Goal: Book appointment/travel/reservation

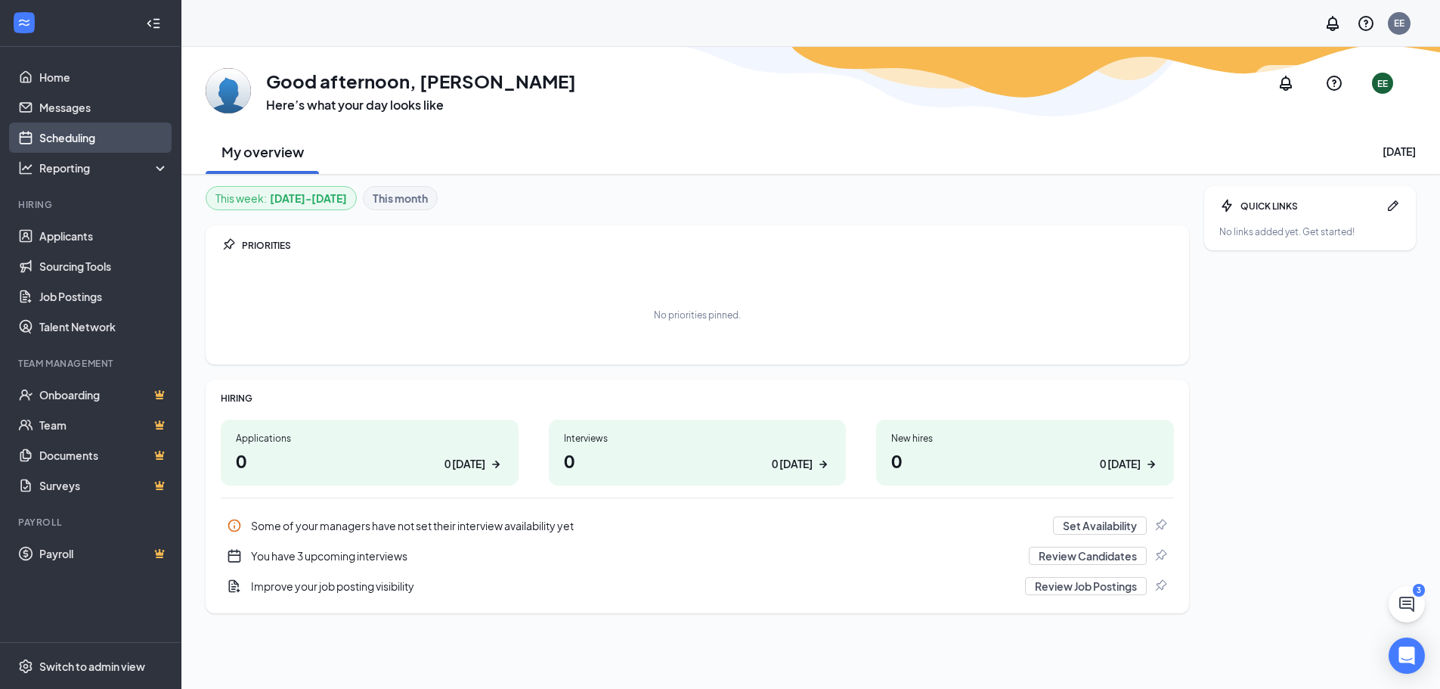
click at [91, 135] on link "Scheduling" at bounding box center [103, 137] width 129 height 30
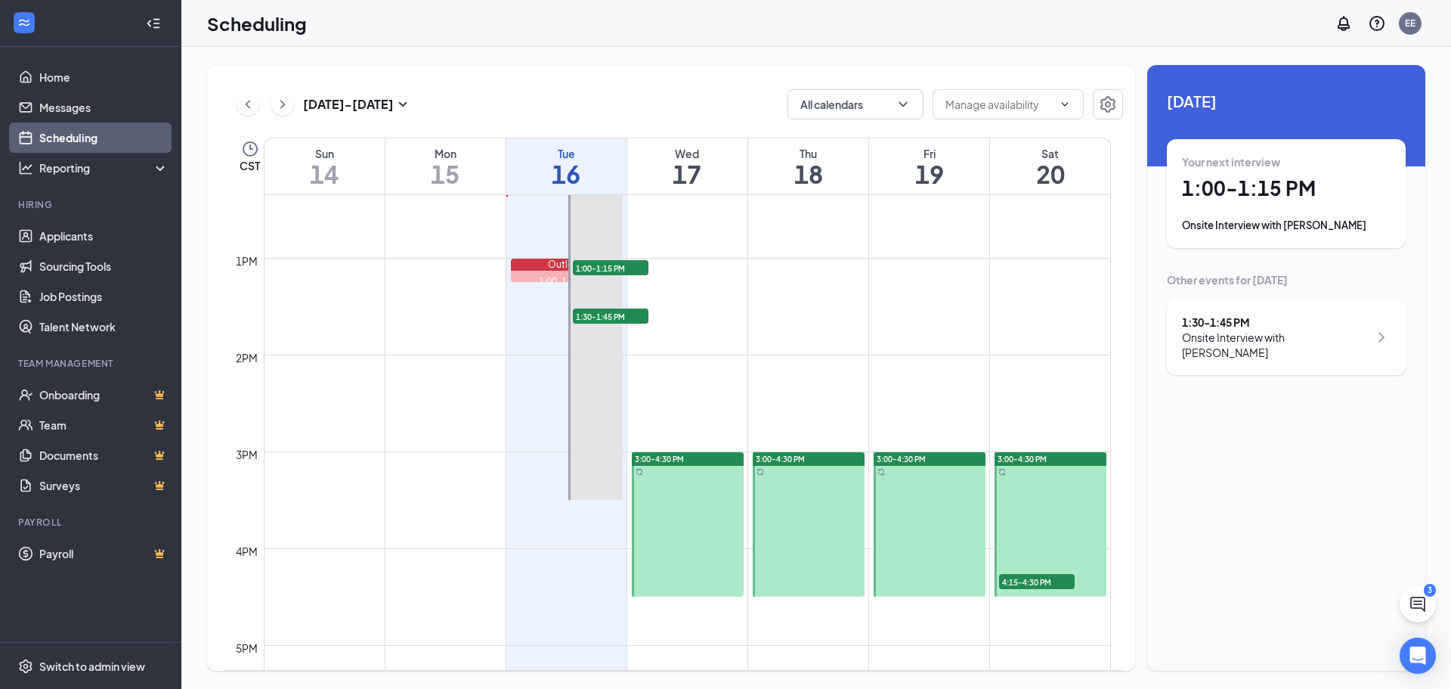
scroll to position [1197, 0]
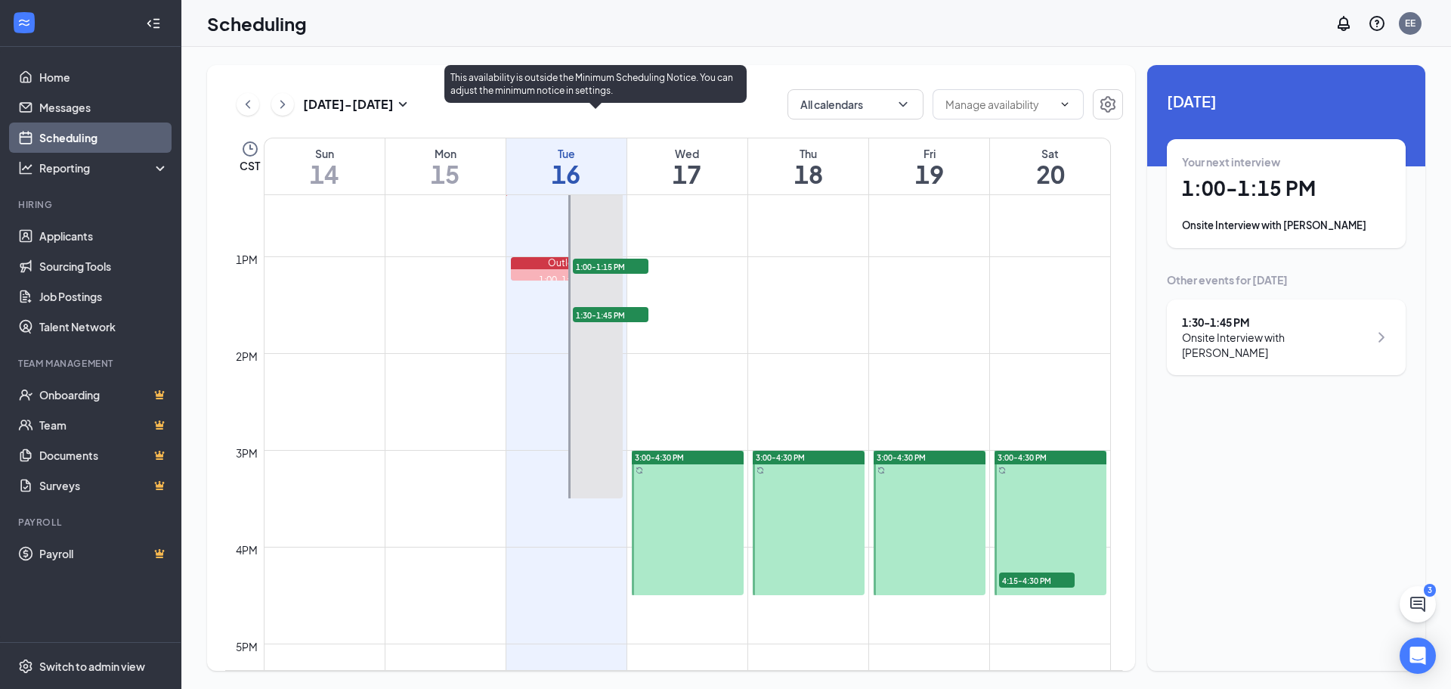
click at [604, 308] on span "1:30-1:45 PM" at bounding box center [611, 314] width 76 height 15
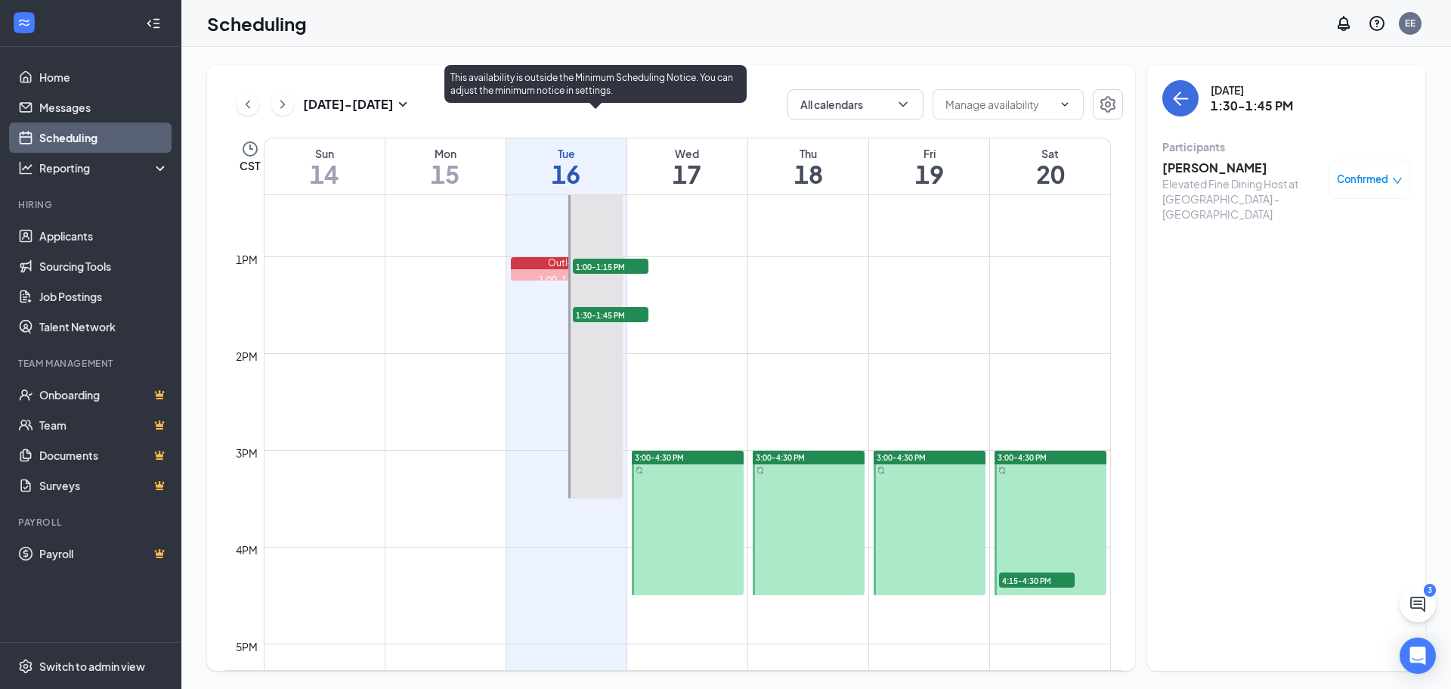
click at [605, 313] on span "1:30-1:45 PM" at bounding box center [611, 314] width 76 height 15
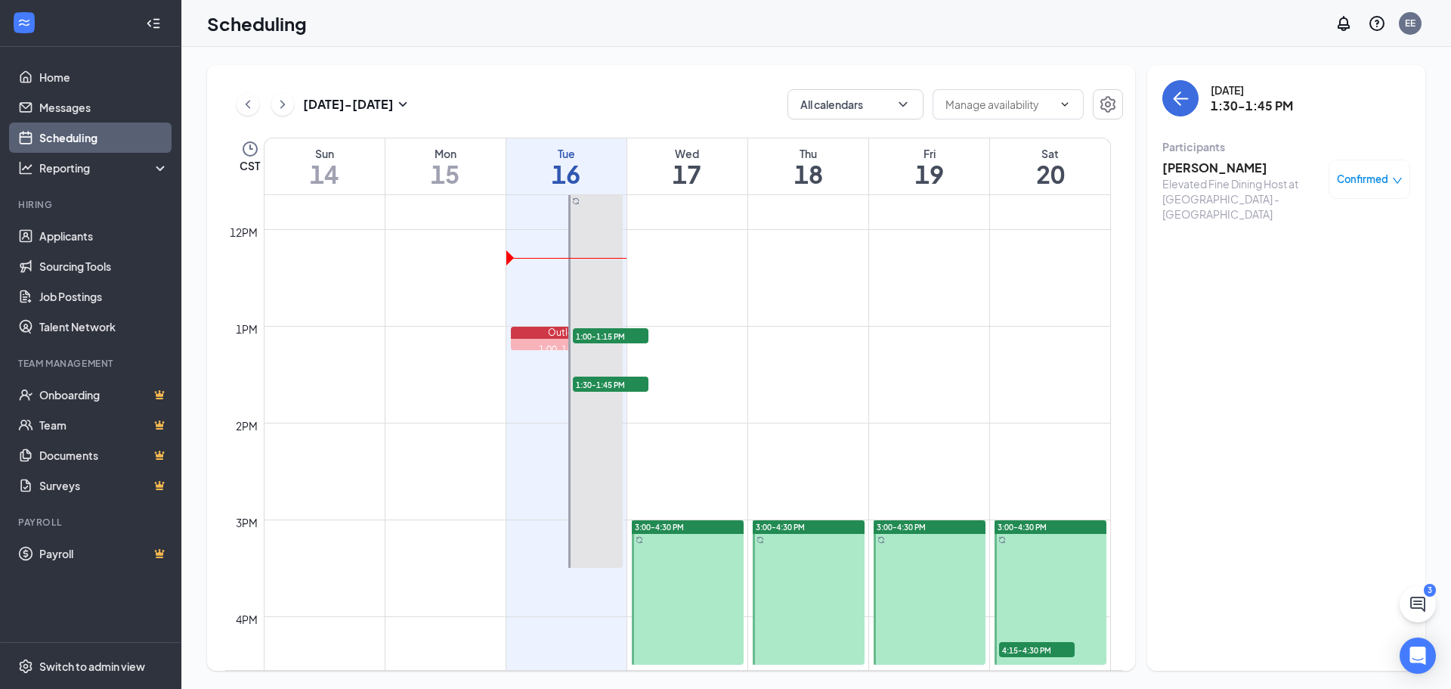
scroll to position [1272, 0]
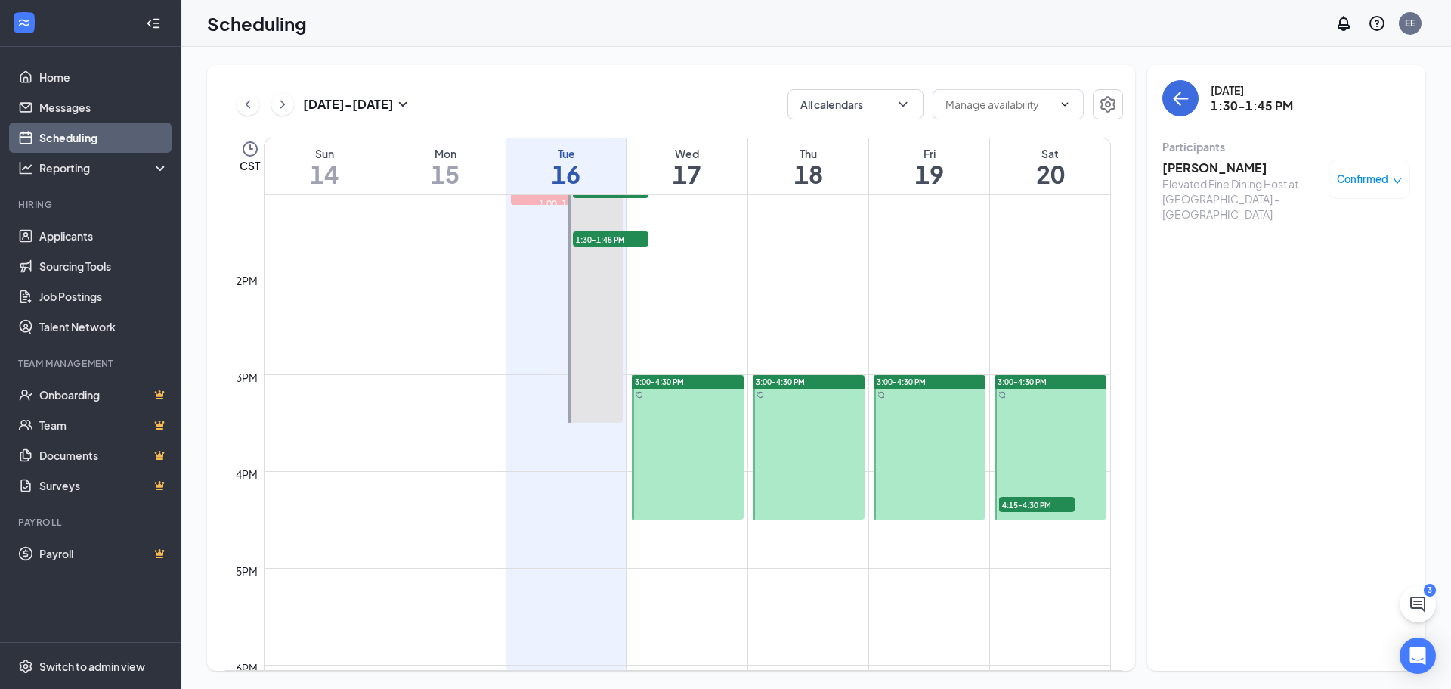
click at [1017, 507] on span "4:15-4:30 PM" at bounding box center [1037, 504] width 76 height 15
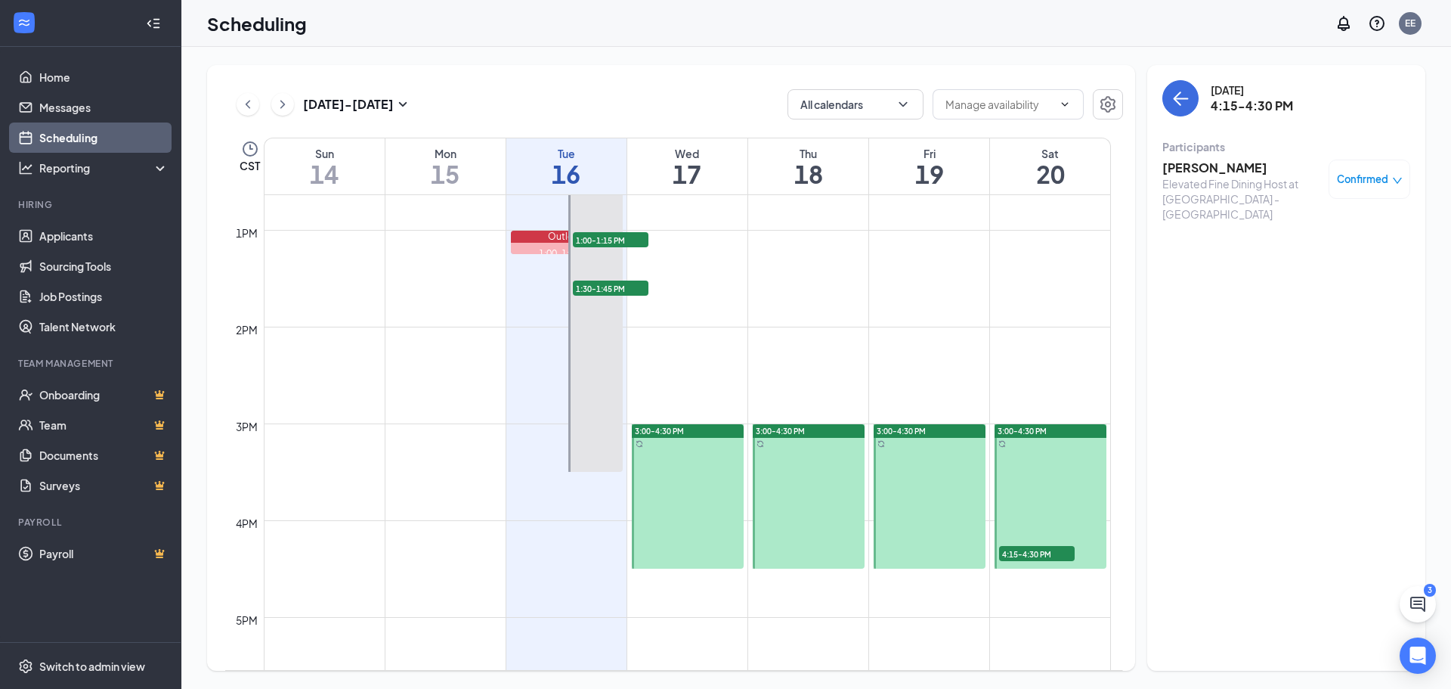
scroll to position [1197, 0]
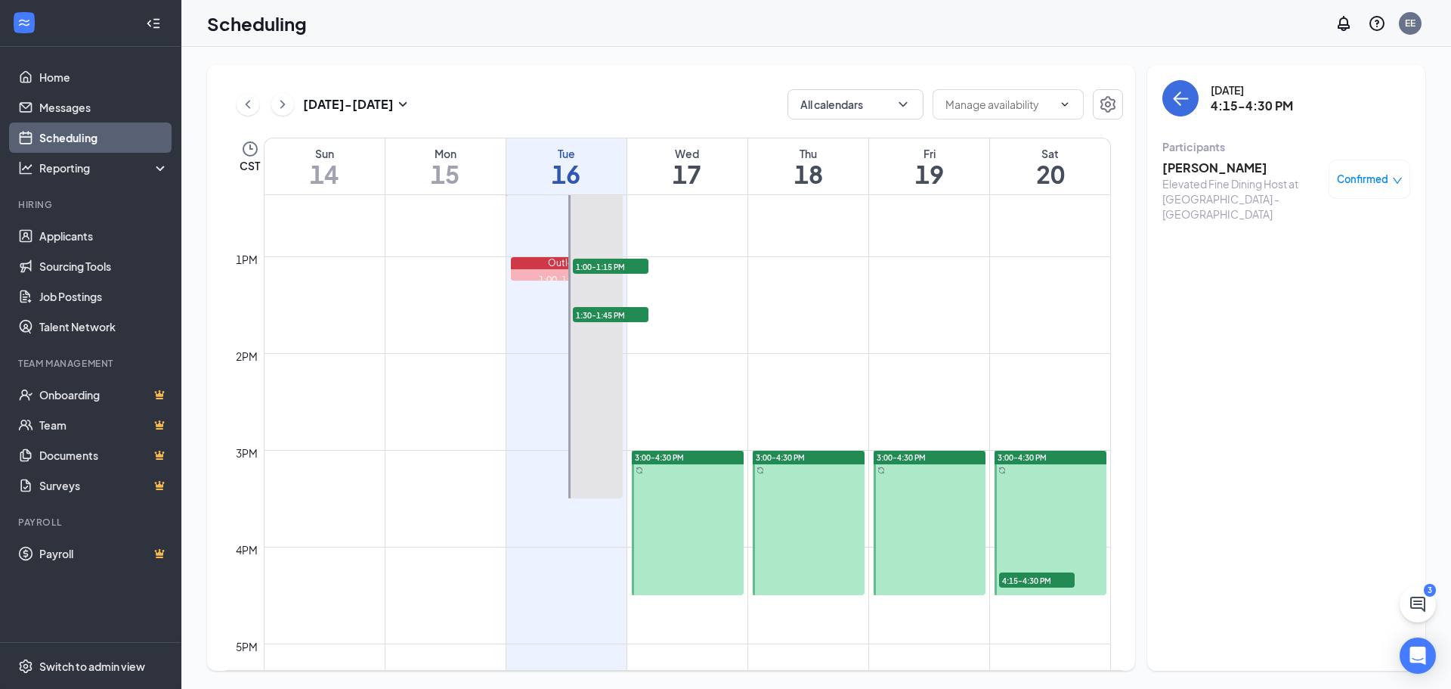
click at [1030, 578] on span "4:15-4:30 PM" at bounding box center [1037, 579] width 76 height 15
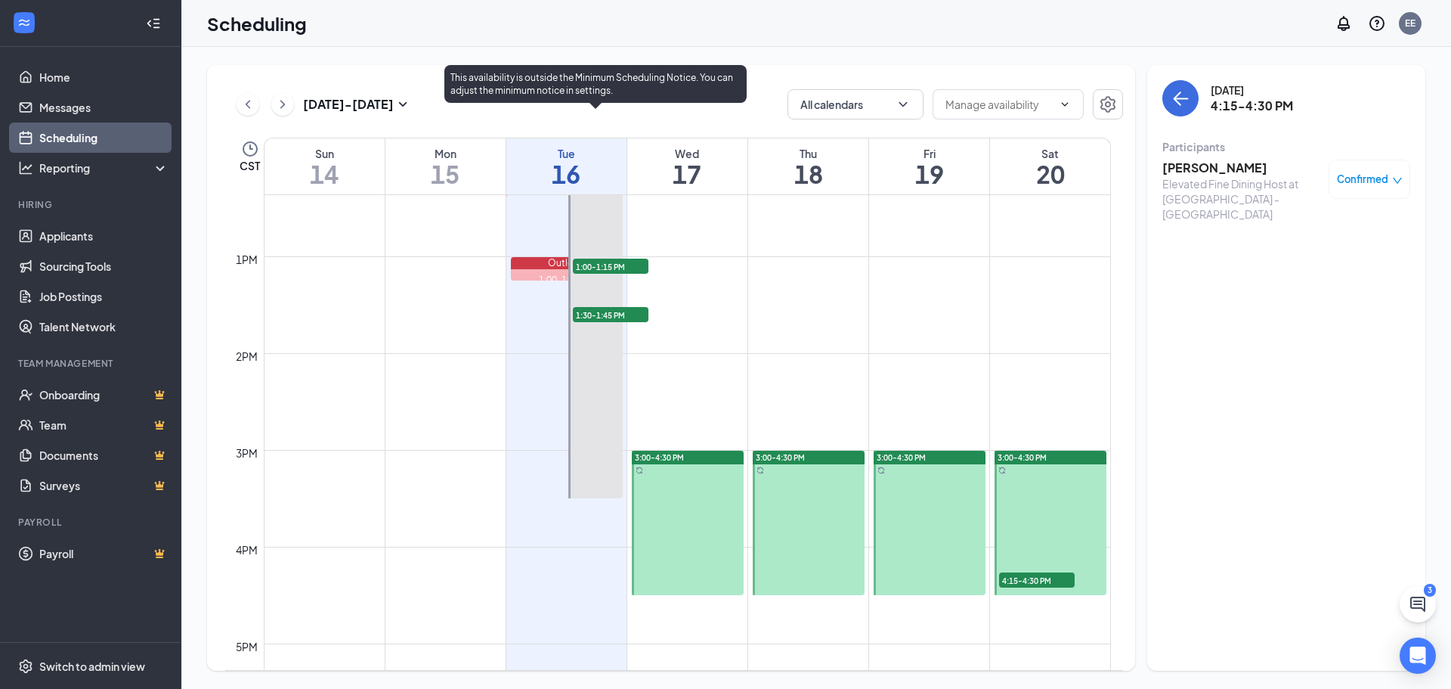
click at [596, 315] on span "1:30-1:45 PM" at bounding box center [611, 314] width 76 height 15
click at [605, 262] on span "1:00-1:15 PM" at bounding box center [611, 266] width 76 height 15
click at [605, 321] on span "1:30-1:45 PM" at bounding box center [611, 314] width 76 height 15
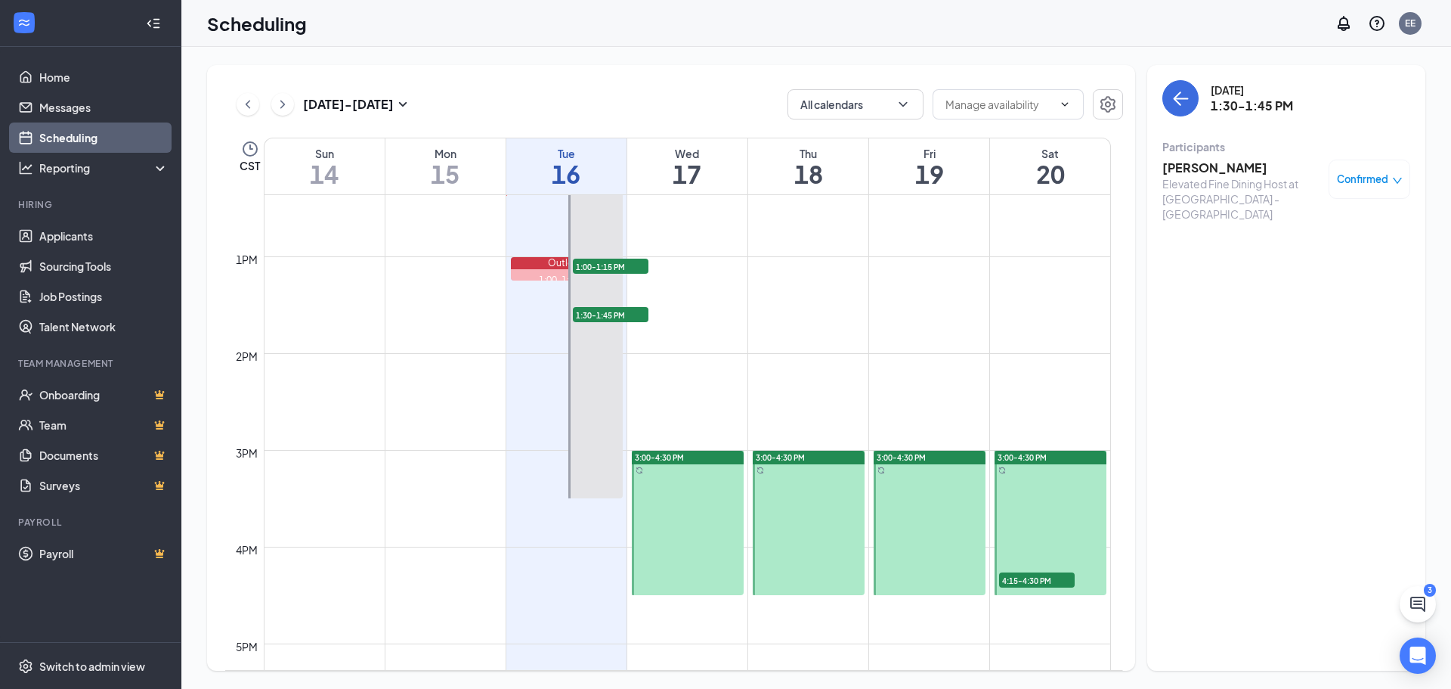
click at [1230, 163] on h3 "[PERSON_NAME]" at bounding box center [1242, 167] width 159 height 17
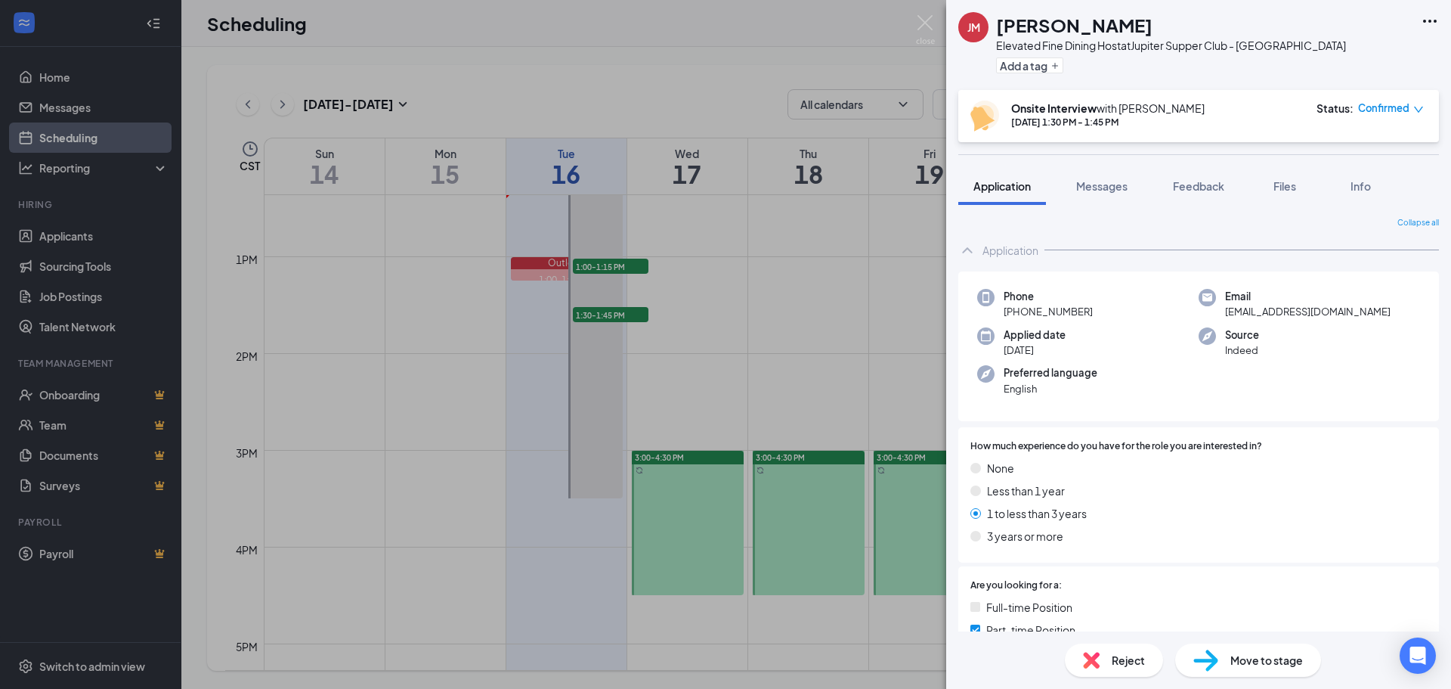
click at [764, 162] on div "[PERSON_NAME] Elevated Fine Dining Host at Jupiter Supper Club - Austin Add a t…" at bounding box center [725, 344] width 1451 height 689
